Goal: Communication & Community: Participate in discussion

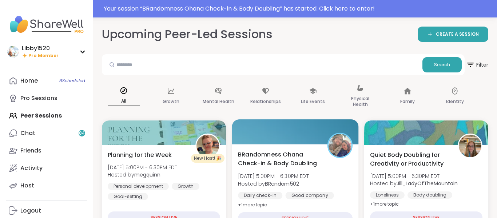
click at [299, 215] on div "SESSION LIVE" at bounding box center [295, 218] width 115 height 13
click at [296, 188] on div "BRandomness Ohana Check-in & Body Doubling [DATE] 5:00PM - 6:30PM EDT Hosted by…" at bounding box center [295, 179] width 115 height 59
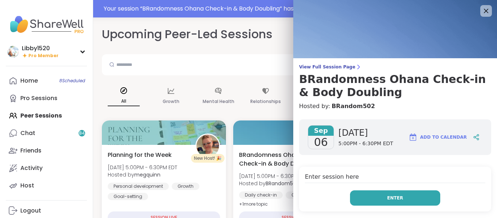
click at [396, 201] on span "Enter" at bounding box center [395, 198] width 16 height 7
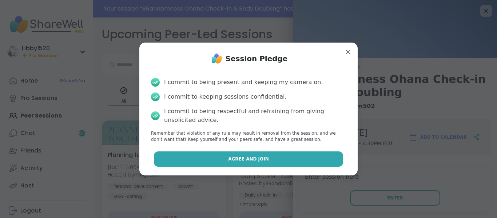
click at [298, 160] on button "Agree and Join" at bounding box center [249, 158] width 190 height 15
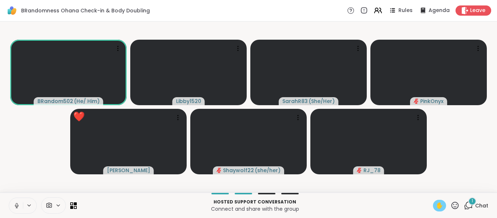
click at [443, 207] on span "✋" at bounding box center [439, 205] width 7 height 9
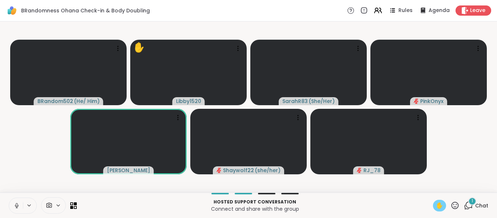
click at [443, 207] on span "✋" at bounding box center [439, 205] width 7 height 9
click at [457, 205] on icon at bounding box center [455, 205] width 9 height 9
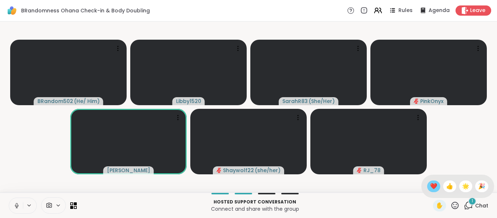
click at [430, 181] on div "❤️" at bounding box center [434, 187] width 13 height 12
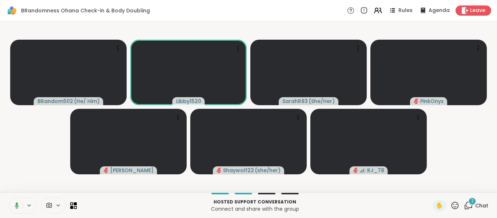
click at [14, 200] on button at bounding box center [15, 205] width 15 height 15
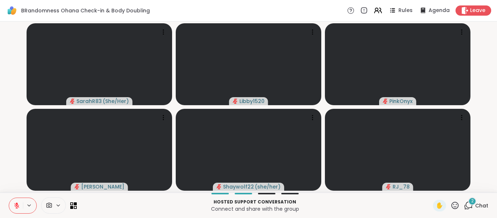
click at [17, 207] on icon at bounding box center [16, 205] width 7 height 7
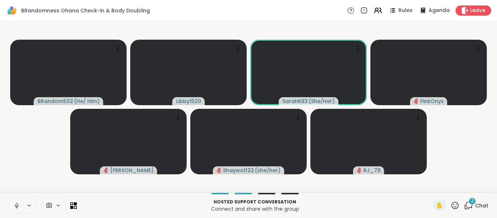
click at [458, 206] on icon at bounding box center [455, 205] width 9 height 9
click at [435, 188] on span "❤️" at bounding box center [433, 186] width 7 height 9
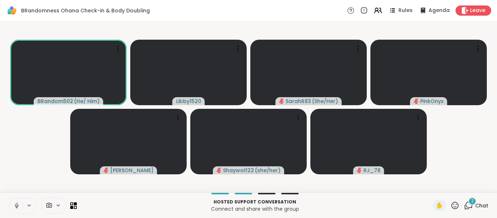
click at [17, 206] on icon at bounding box center [16, 205] width 7 height 7
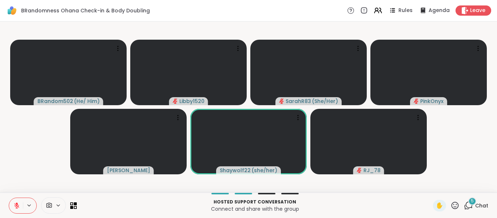
click at [13, 205] on icon at bounding box center [16, 205] width 7 height 7
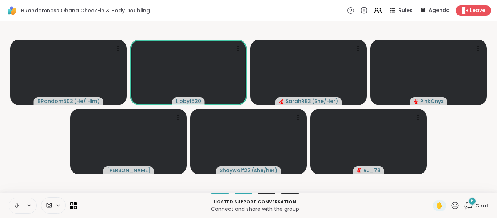
click at [12, 208] on button at bounding box center [16, 205] width 14 height 15
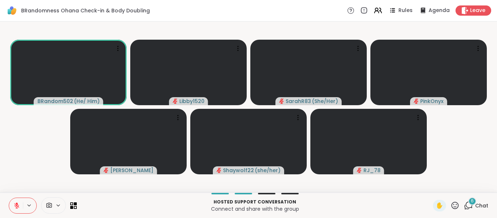
click at [14, 208] on icon at bounding box center [16, 205] width 7 height 7
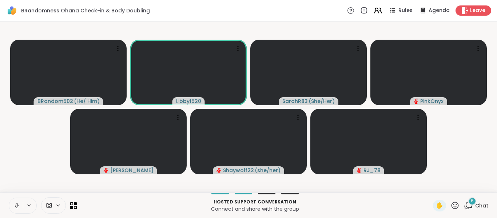
click at [14, 210] on button at bounding box center [16, 205] width 14 height 15
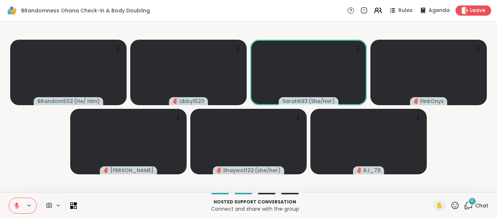
click at [14, 208] on icon at bounding box center [16, 205] width 7 height 7
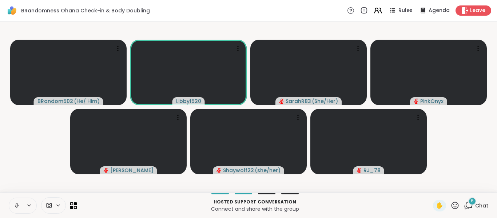
click at [16, 206] on icon at bounding box center [17, 206] width 4 height 2
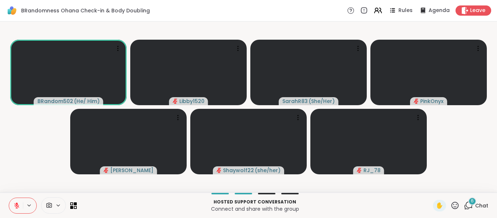
click at [14, 205] on icon at bounding box center [16, 205] width 7 height 7
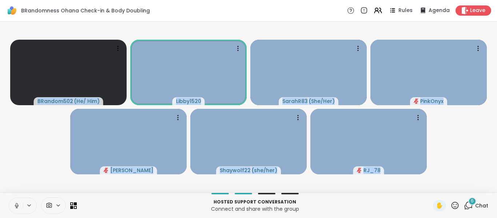
drag, startPoint x: 19, startPoint y: 197, endPoint x: 27, endPoint y: 192, distance: 9.7
click at [27, 191] on div "BRandomness Ohana Check-in & Body Doubling Rules Agenda Leave BRandom502 ( He/ …" at bounding box center [248, 109] width 497 height 218
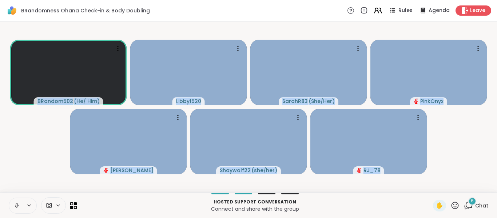
click at [106, 204] on p "Hosted support conversation" at bounding box center [255, 202] width 348 height 7
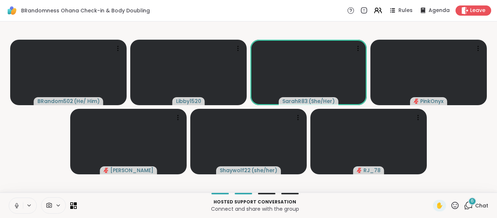
click at [20, 205] on button at bounding box center [16, 205] width 14 height 15
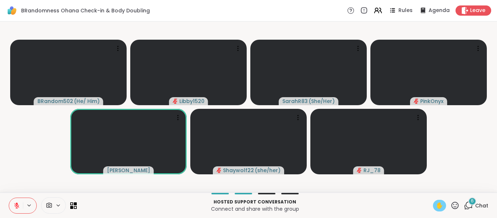
click at [442, 205] on span "✋" at bounding box center [439, 205] width 7 height 9
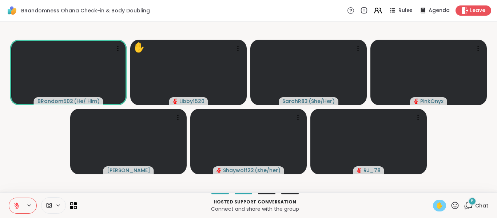
click at [442, 205] on span "✋" at bounding box center [439, 205] width 7 height 9
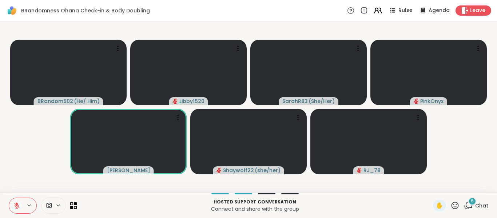
click at [458, 203] on icon at bounding box center [455, 205] width 7 height 7
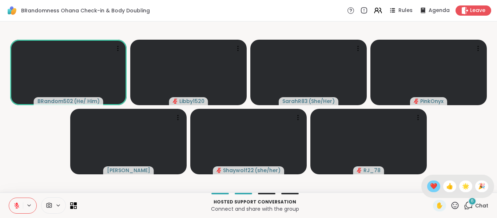
click at [436, 186] on span "❤️" at bounding box center [433, 186] width 7 height 9
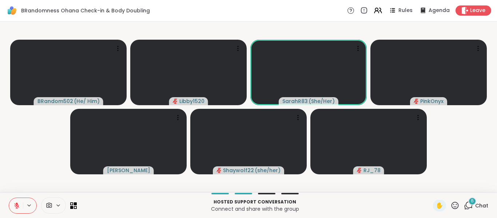
click at [17, 204] on icon at bounding box center [17, 203] width 2 height 3
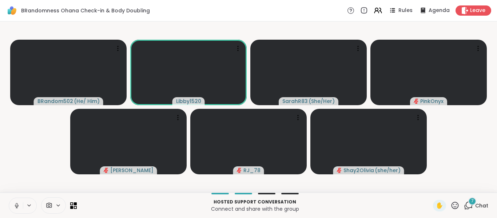
click at [21, 198] on div "Hosted support conversation Connect and share with the group ✋ 7 Chat" at bounding box center [248, 205] width 497 height 25
click at [16, 206] on icon at bounding box center [16, 205] width 7 height 7
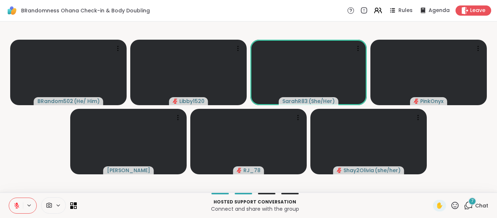
click at [18, 204] on icon at bounding box center [16, 205] width 7 height 7
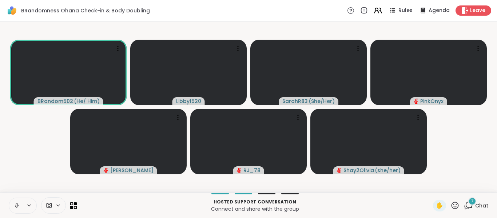
click at [16, 206] on icon at bounding box center [16, 205] width 7 height 7
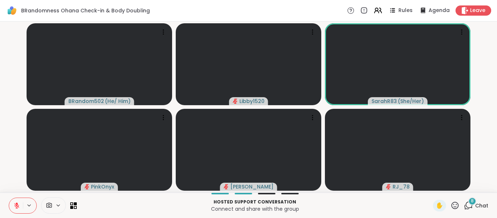
click at [15, 209] on icon at bounding box center [16, 205] width 7 height 7
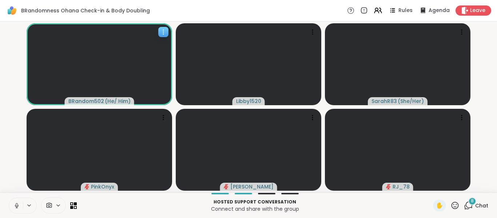
click at [47, 82] on video at bounding box center [100, 64] width 146 height 82
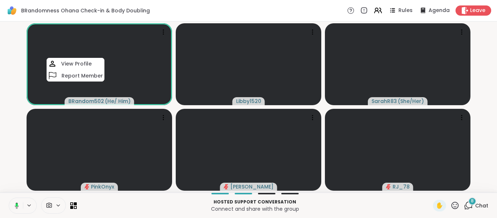
click at [21, 206] on button at bounding box center [15, 205] width 15 height 15
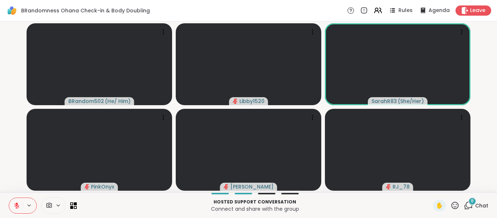
click at [18, 205] on icon at bounding box center [16, 205] width 7 height 7
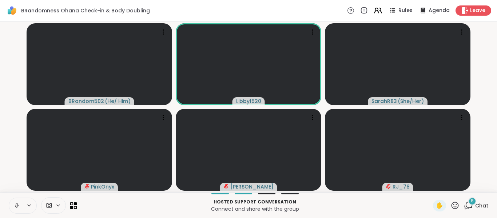
click at [18, 205] on icon at bounding box center [17, 206] width 4 height 2
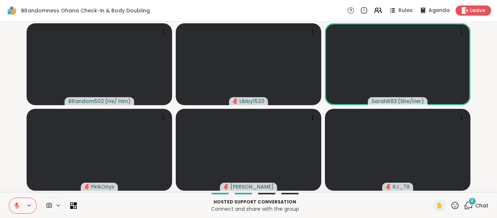
click at [18, 205] on icon at bounding box center [16, 205] width 7 height 7
click at [18, 205] on icon at bounding box center [17, 206] width 4 height 2
click at [18, 205] on icon at bounding box center [16, 205] width 7 height 7
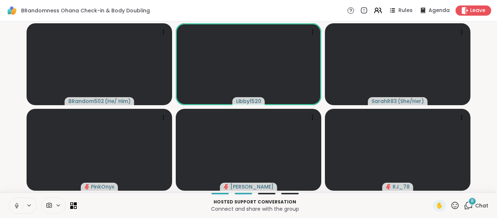
click at [17, 208] on icon at bounding box center [16, 205] width 7 height 7
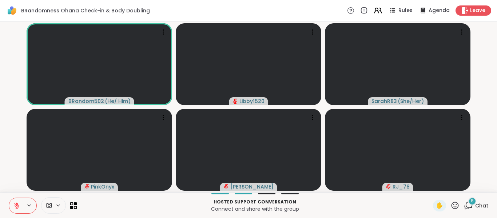
click at [17, 208] on icon at bounding box center [16, 205] width 7 height 7
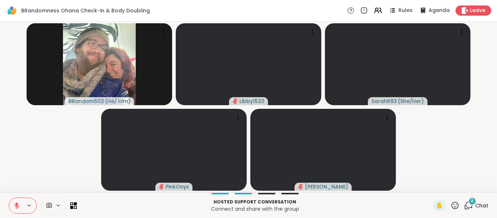
click at [17, 208] on icon at bounding box center [16, 205] width 5 height 5
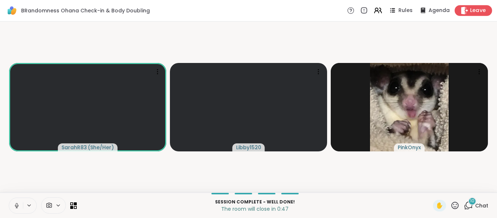
click at [472, 12] on span "Leave" at bounding box center [479, 11] width 16 height 8
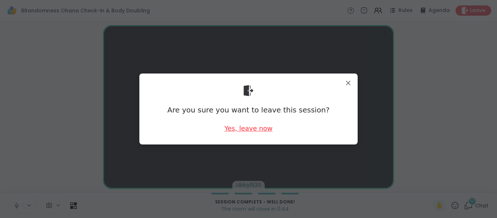
click at [247, 131] on div "Yes, leave now" at bounding box center [249, 128] width 48 height 9
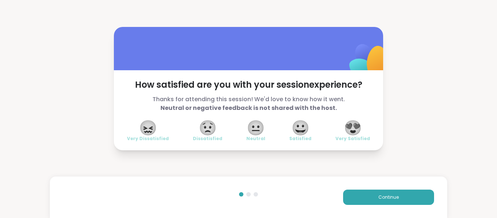
click at [3, 19] on div "How satisfied are you with your session experience? Thanks for attending this s…" at bounding box center [248, 88] width 497 height 177
